Goal: Task Accomplishment & Management: Manage account settings

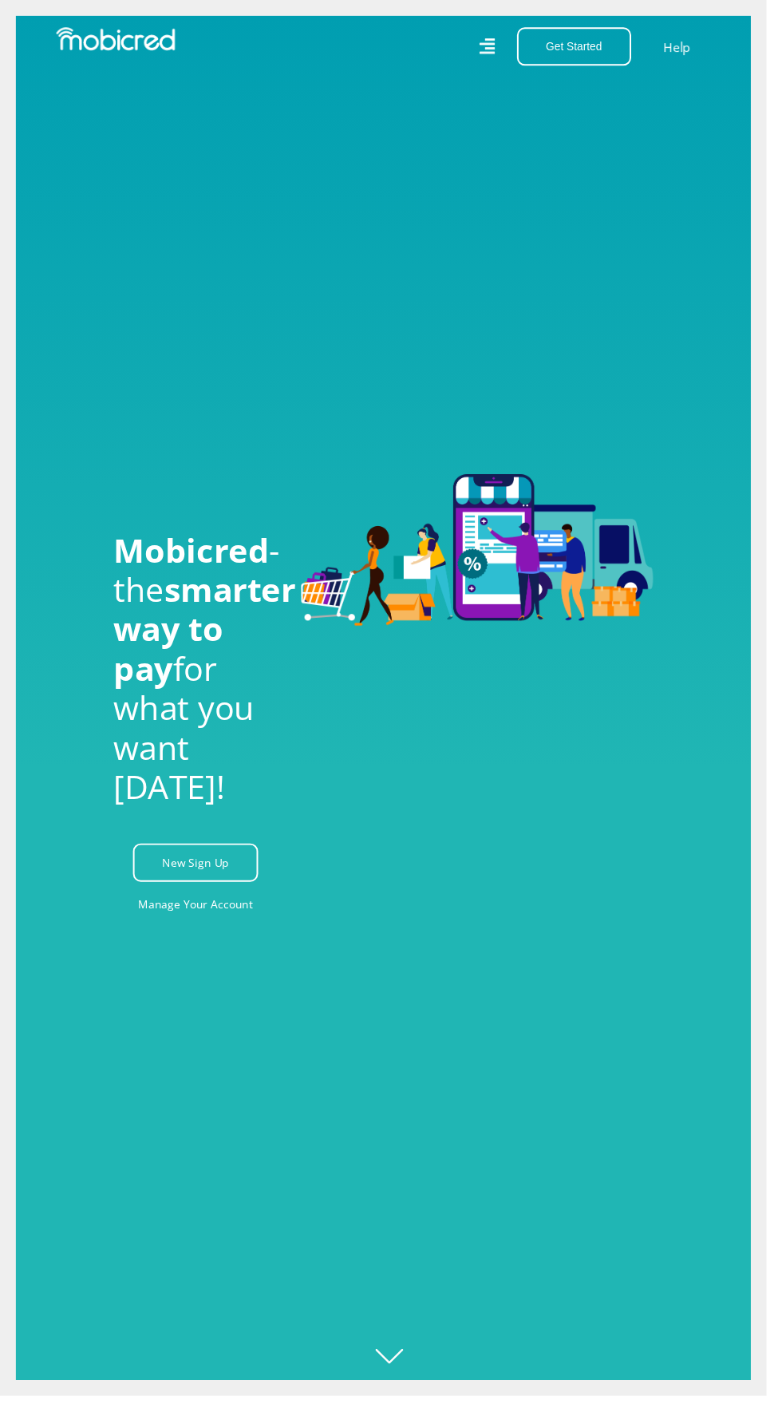
scroll to position [0, 718]
click at [174, 940] on link "Manage Your Account" at bounding box center [199, 922] width 117 height 36
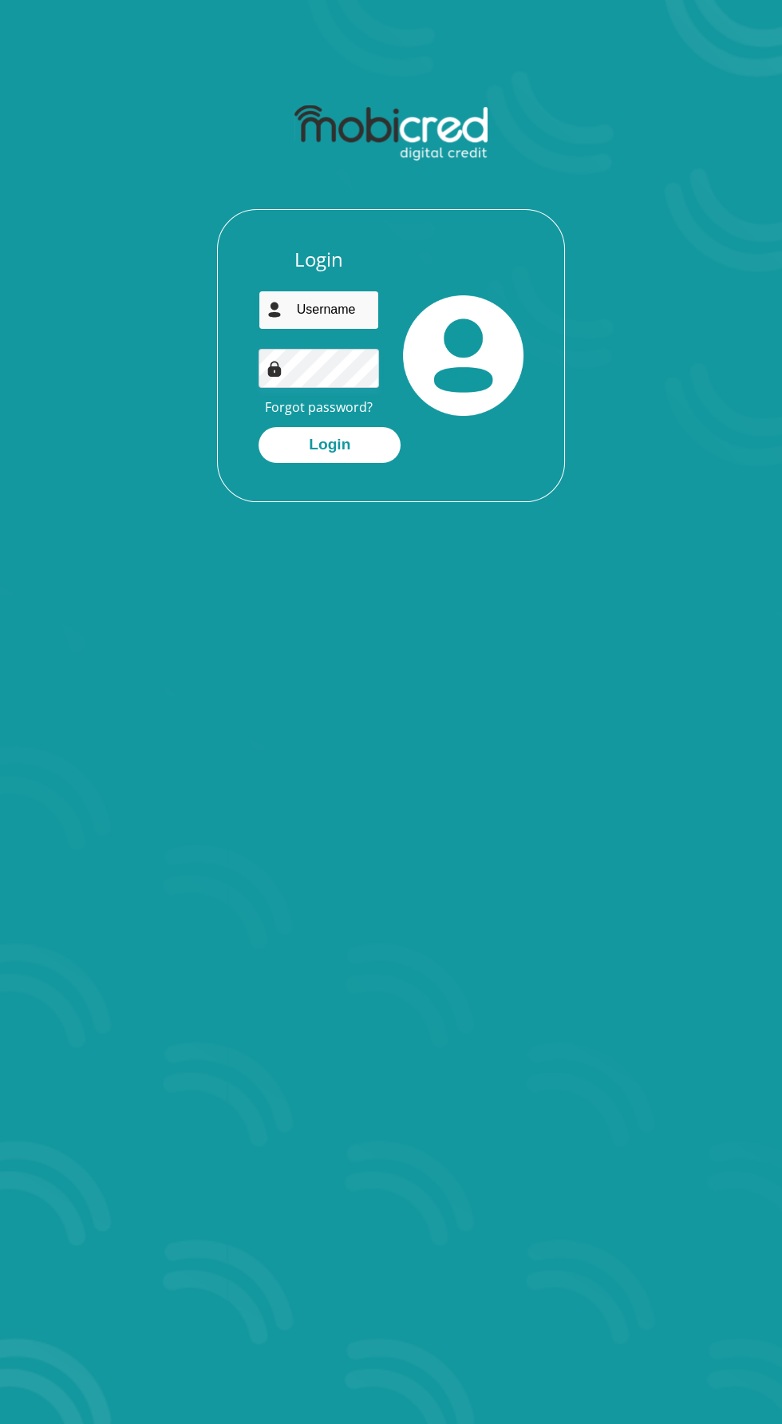
click at [342, 307] on input "email" at bounding box center [319, 310] width 121 height 39
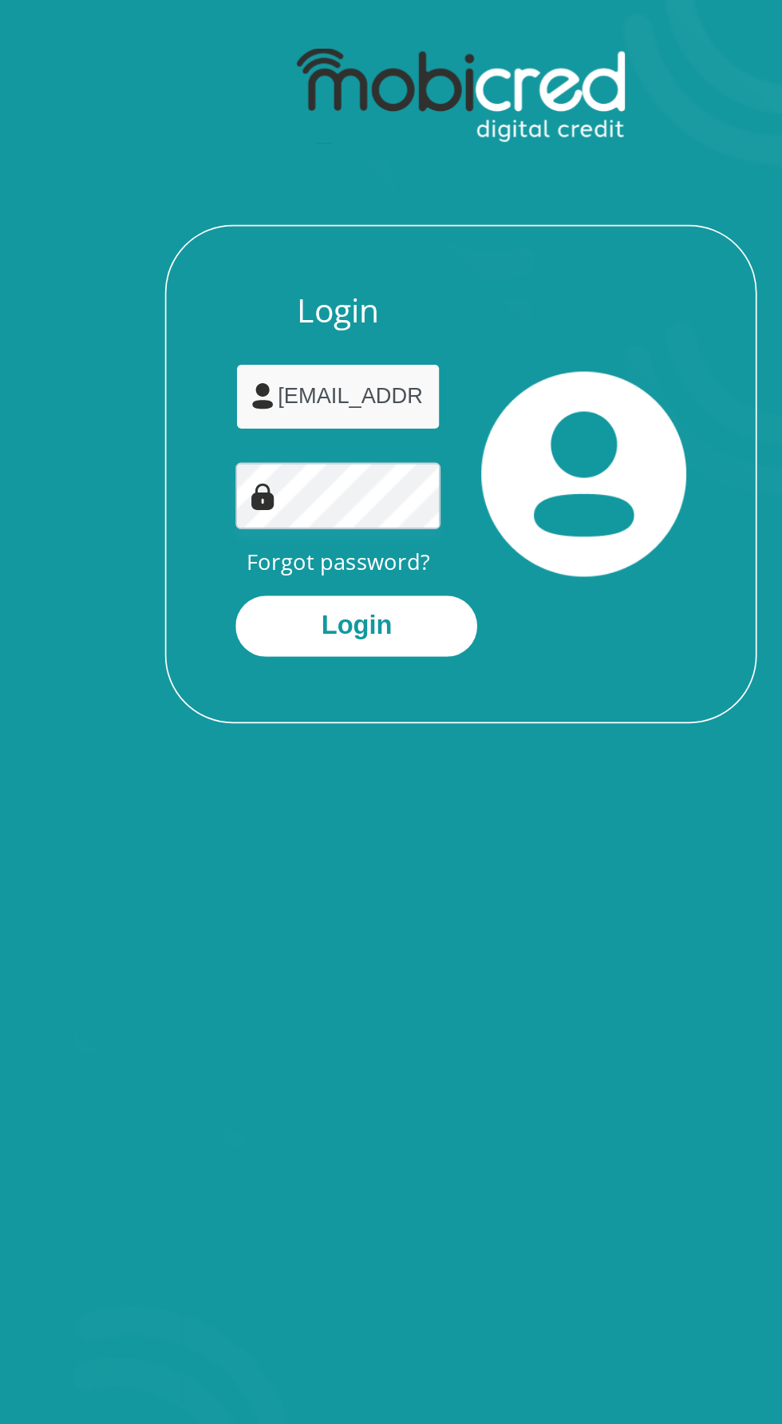
type input "hasanevrnc@gmail.com"
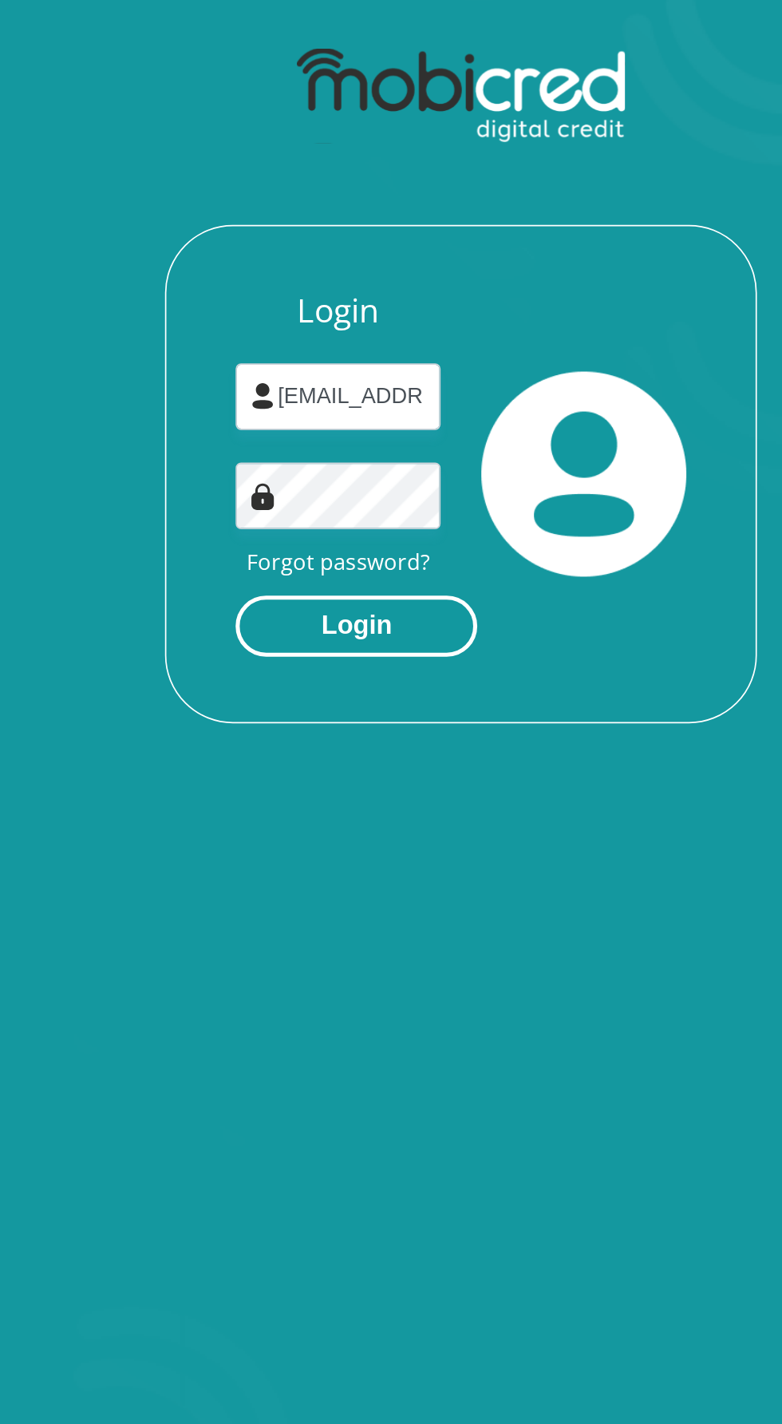
click at [313, 428] on button "Login" at bounding box center [330, 445] width 142 height 36
